Goal: Task Accomplishment & Management: Complete application form

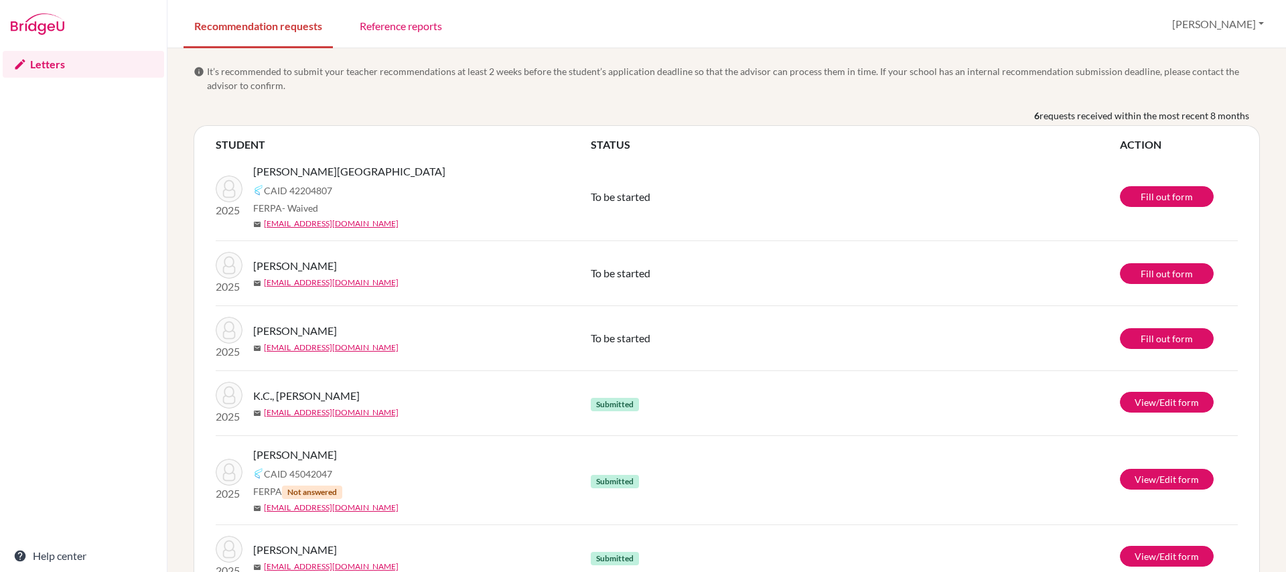
select select "English"
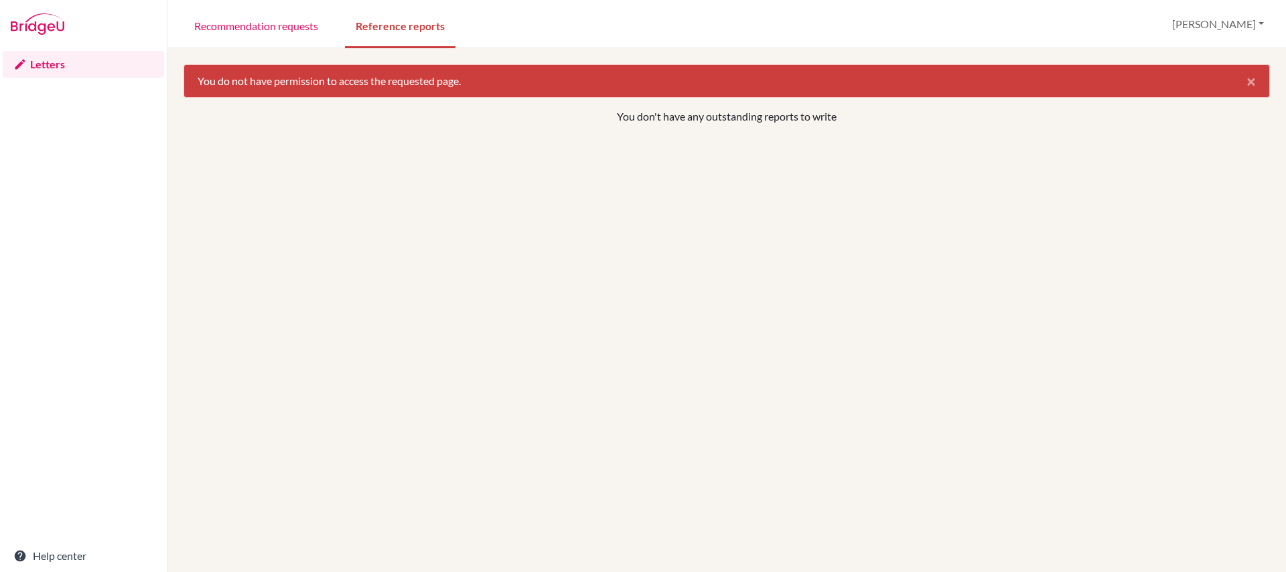
select select "English"
click at [270, 25] on link "Recommendation requests" at bounding box center [255, 25] width 145 height 46
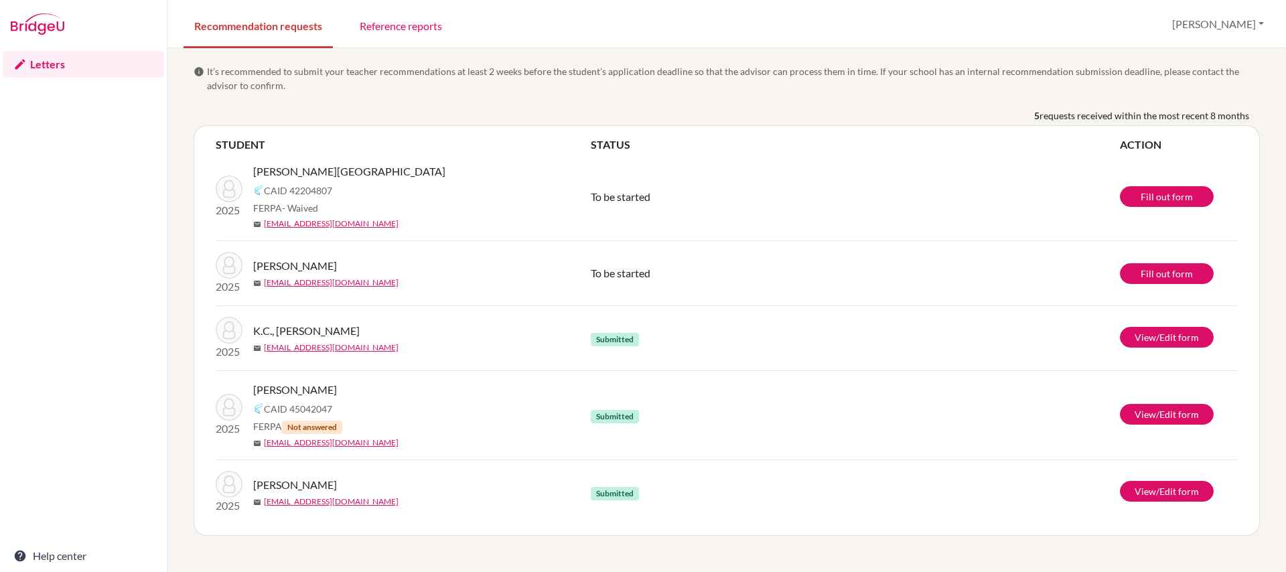
select select "English"
click at [1159, 273] on link "Fill out form" at bounding box center [1167, 273] width 94 height 21
